Goal: Information Seeking & Learning: Learn about a topic

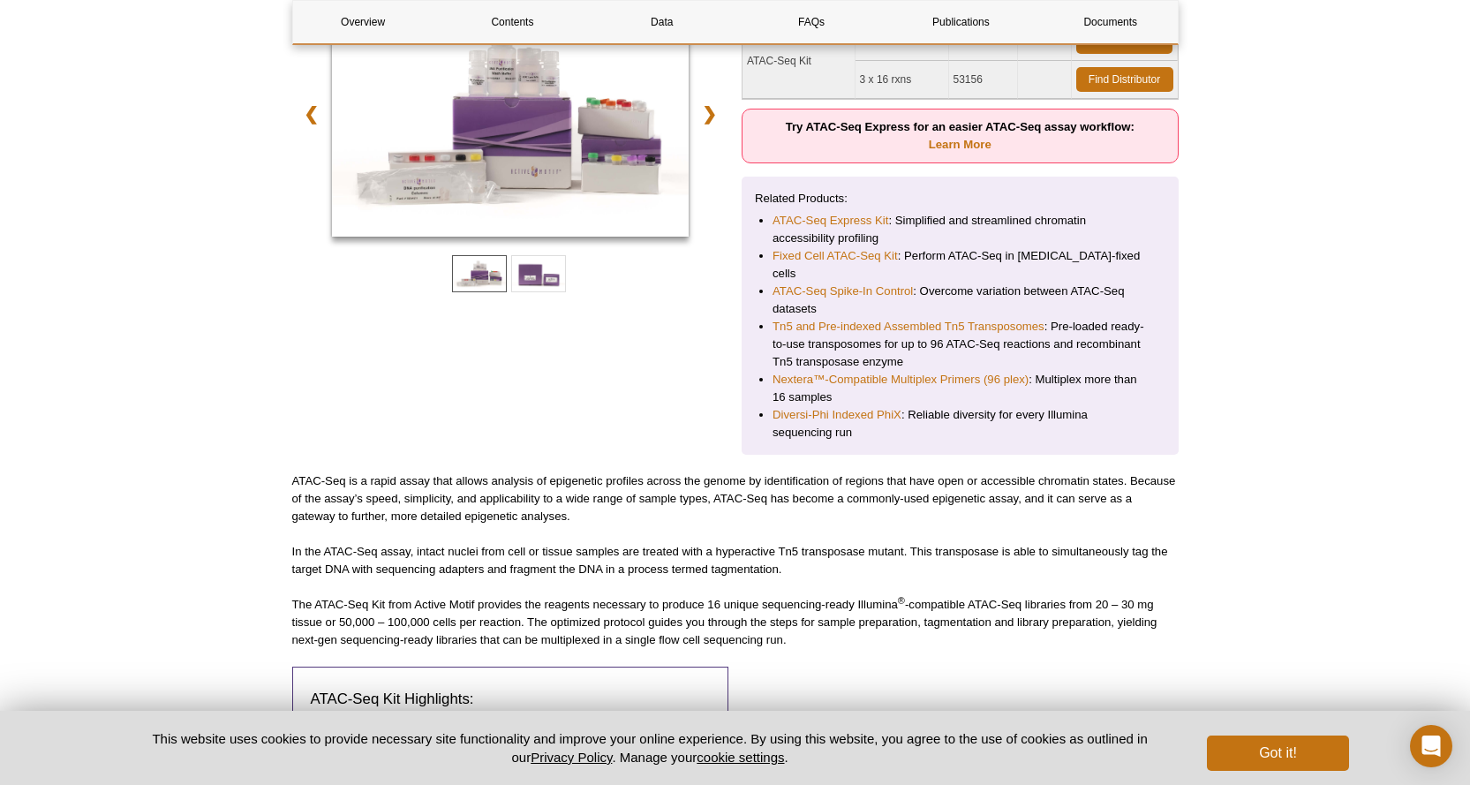
scroll to position [341, 0]
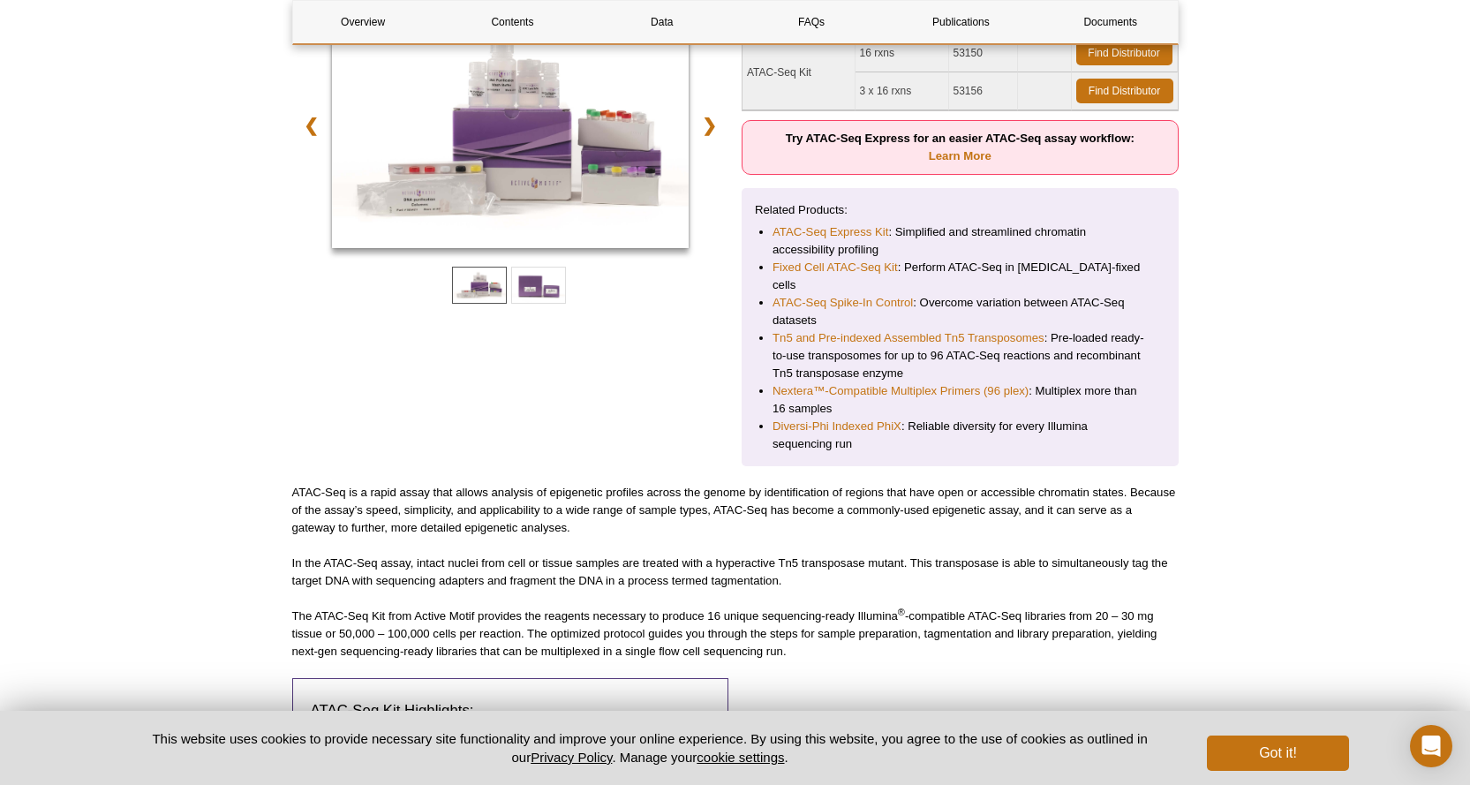
click at [928, 341] on li "Tn5 and Pre-indexed Assembled Tn5 Transposomes : Pre-loaded ready-to-use transp…" at bounding box center [959, 355] width 375 height 53
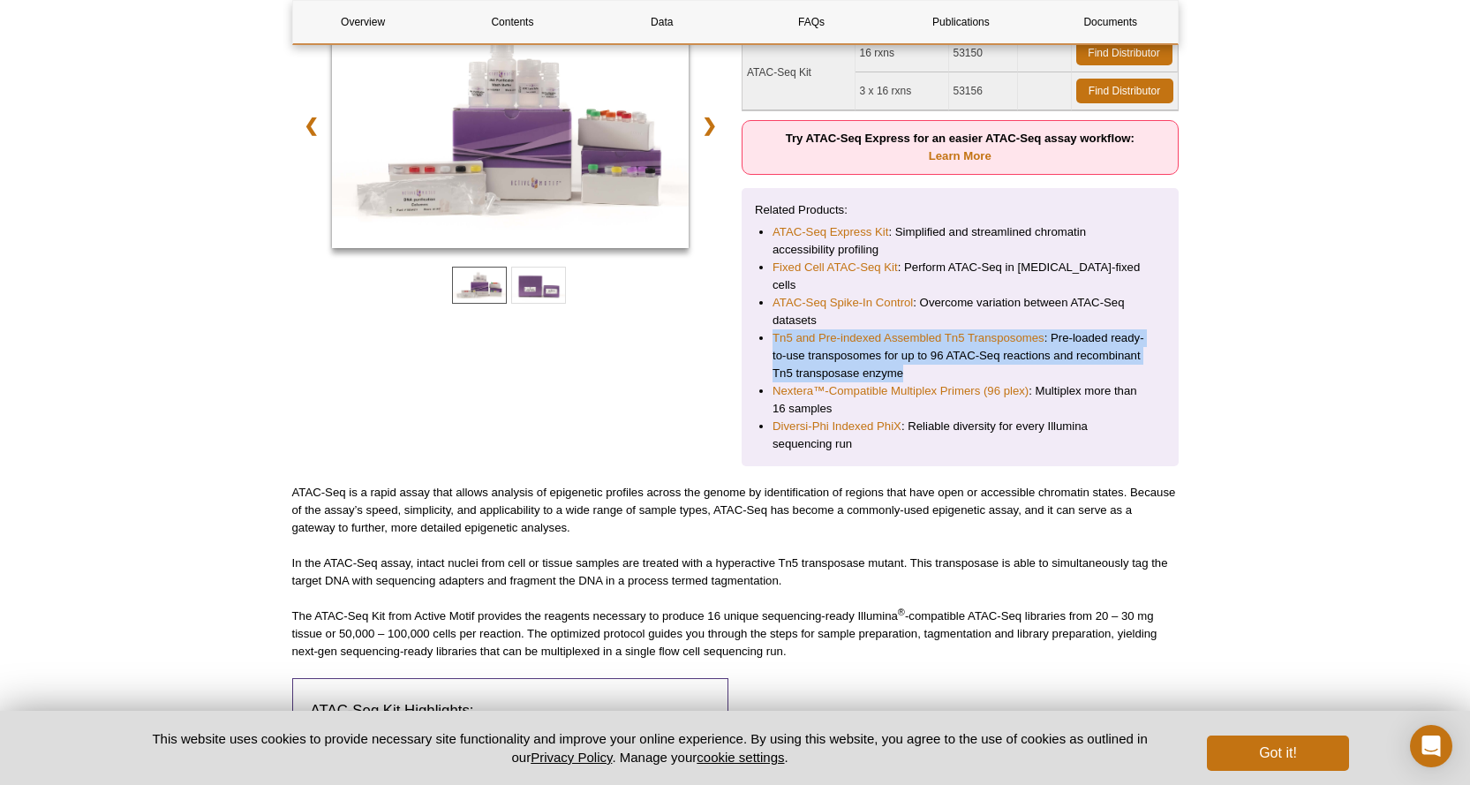
click at [928, 341] on li "Tn5 and Pre-indexed Assembled Tn5 Transposomes : Pre-loaded ready-to-use transp…" at bounding box center [959, 355] width 375 height 53
click at [942, 344] on li "Tn5 and Pre-indexed Assembled Tn5 Transposomes : Pre-loaded ready-to-use transp…" at bounding box center [959, 355] width 375 height 53
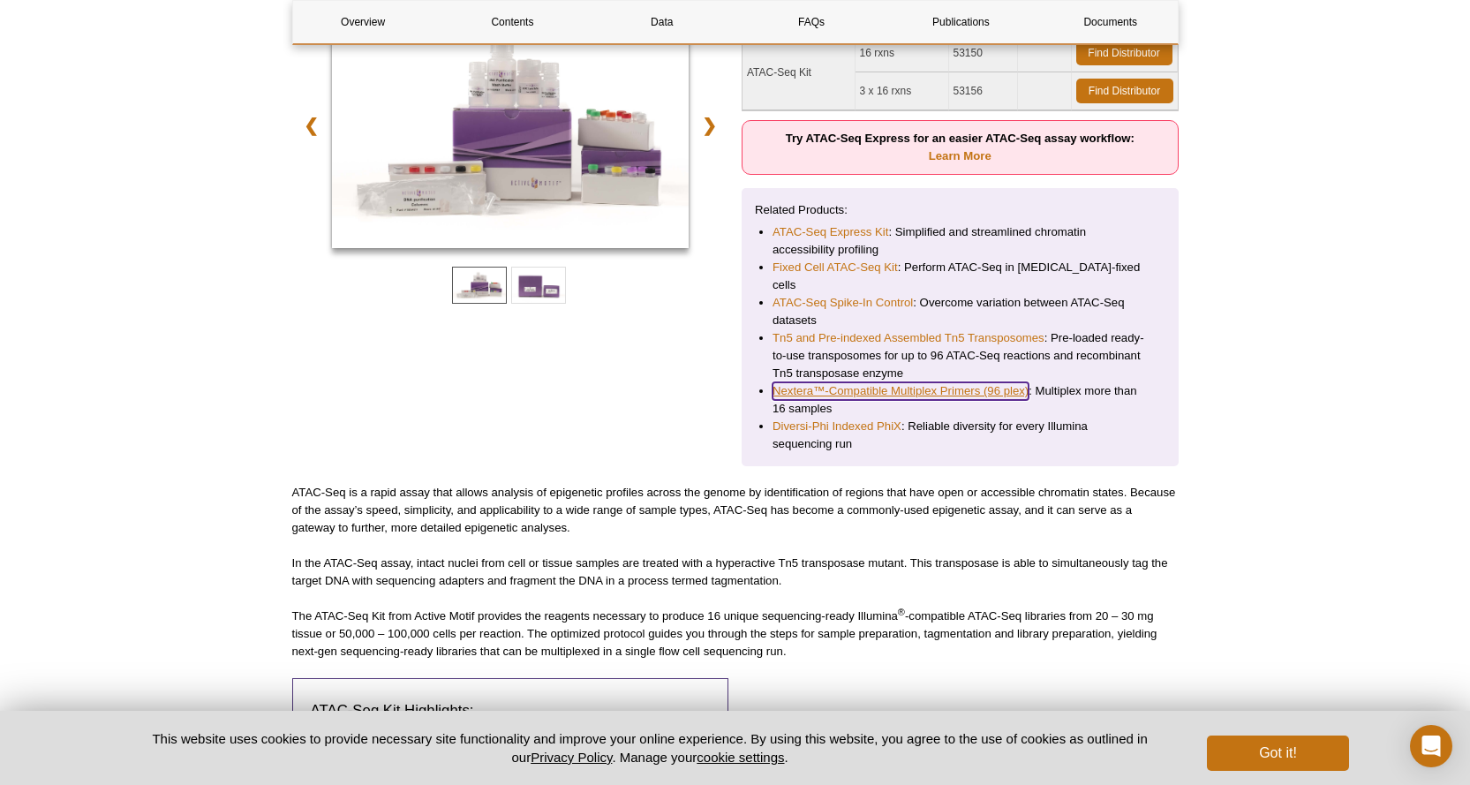
click at [848, 382] on link "Nextera™-Compatible Multiplex Primers (96 plex)" at bounding box center [900, 391] width 256 height 18
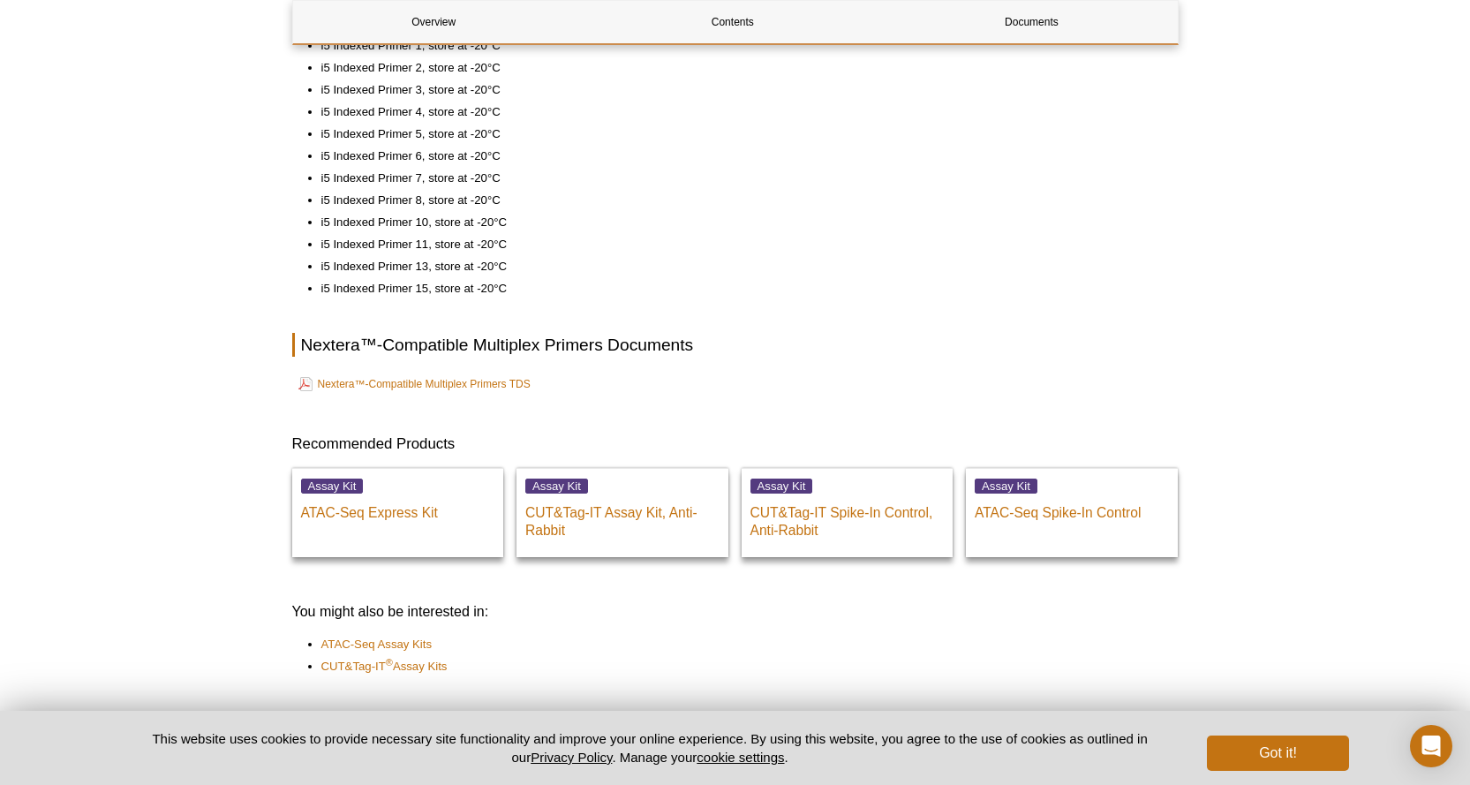
scroll to position [872, 0]
click at [463, 381] on link "Nextera™-Compatible Multiplex Primers TDS" at bounding box center [414, 382] width 232 height 21
